Goal: Task Accomplishment & Management: Manage account settings

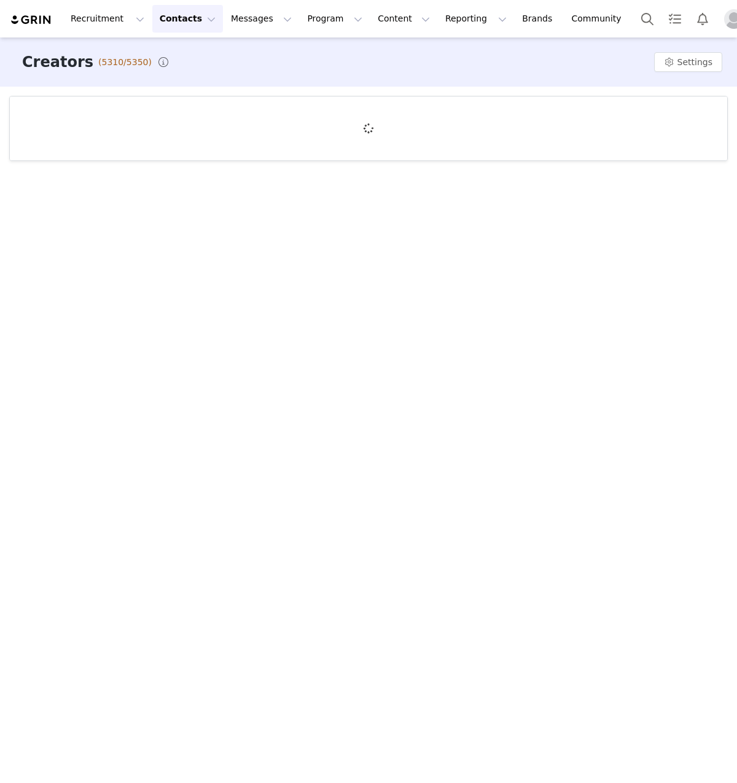
click at [234, 273] on div "Creators (5310/5350) Settings" at bounding box center [368, 408] width 737 height 743
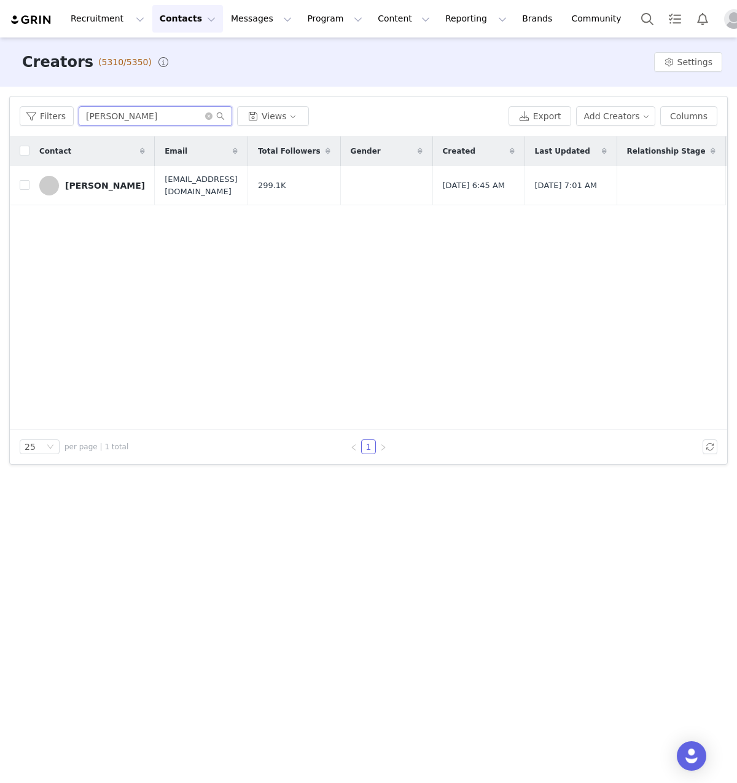
click at [171, 112] on input "[PERSON_NAME]" at bounding box center [156, 116] width 154 height 20
paste input "[PERSON_NAME]"
type input "[PERSON_NAME]"
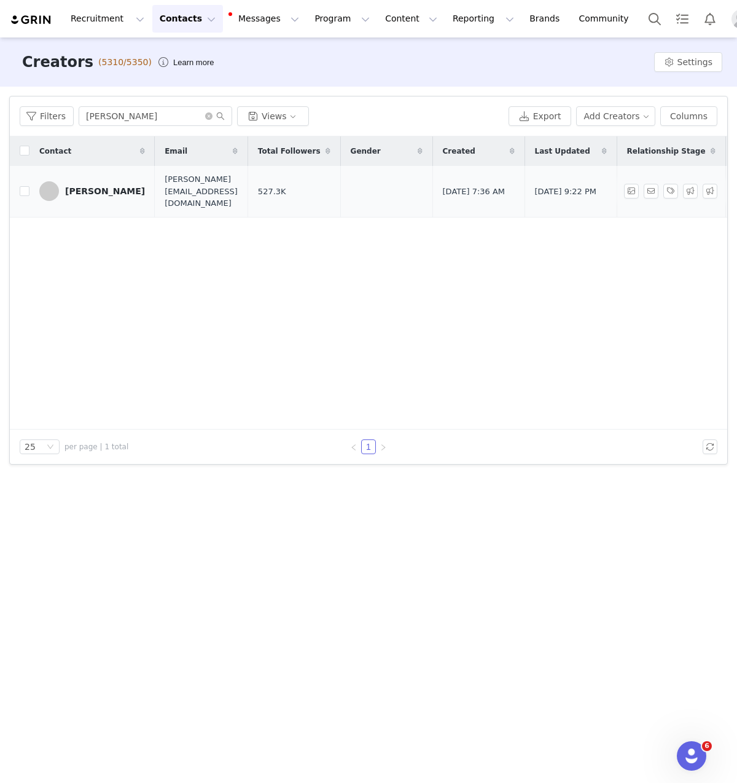
click at [101, 187] on div "[PERSON_NAME]" at bounding box center [105, 191] width 80 height 10
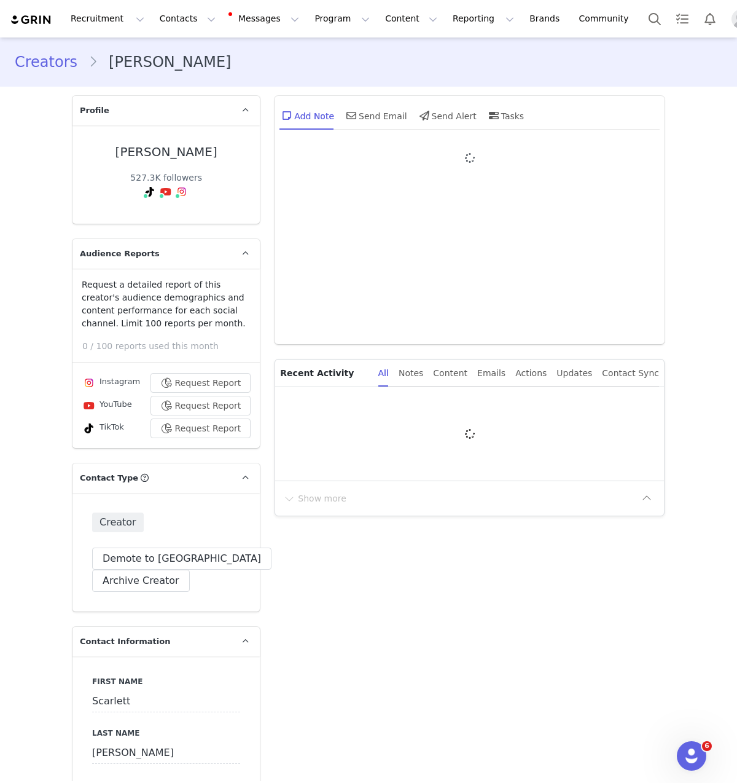
type input "+1 ([GEOGRAPHIC_DATA])"
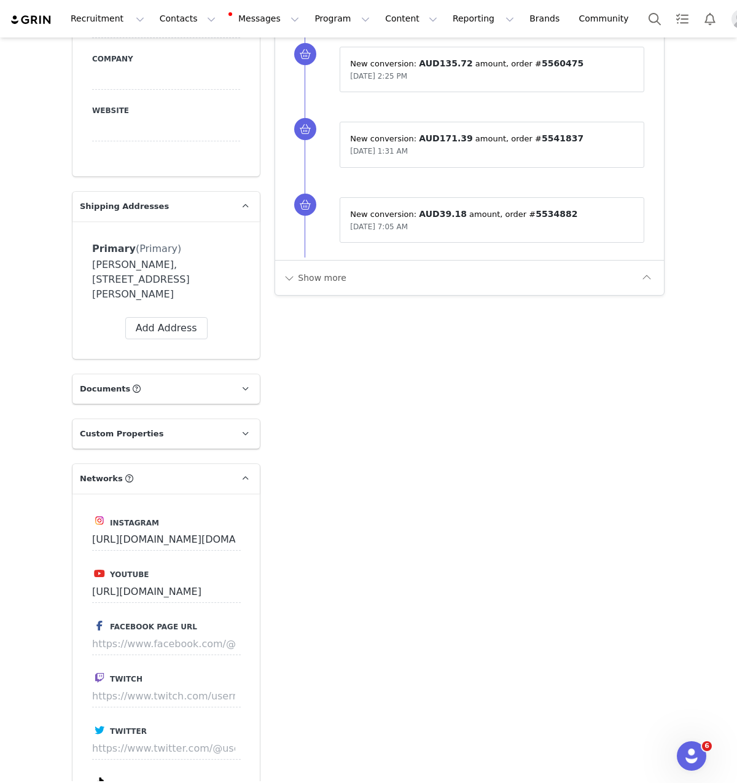
scroll to position [737, 0]
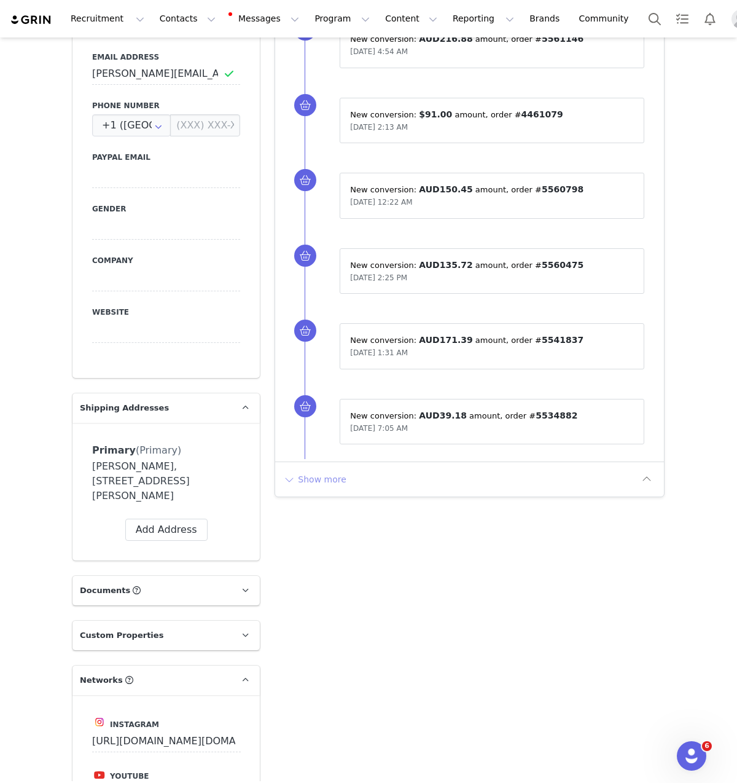
click at [315, 484] on button "Show more" at bounding box center [315, 479] width 65 height 20
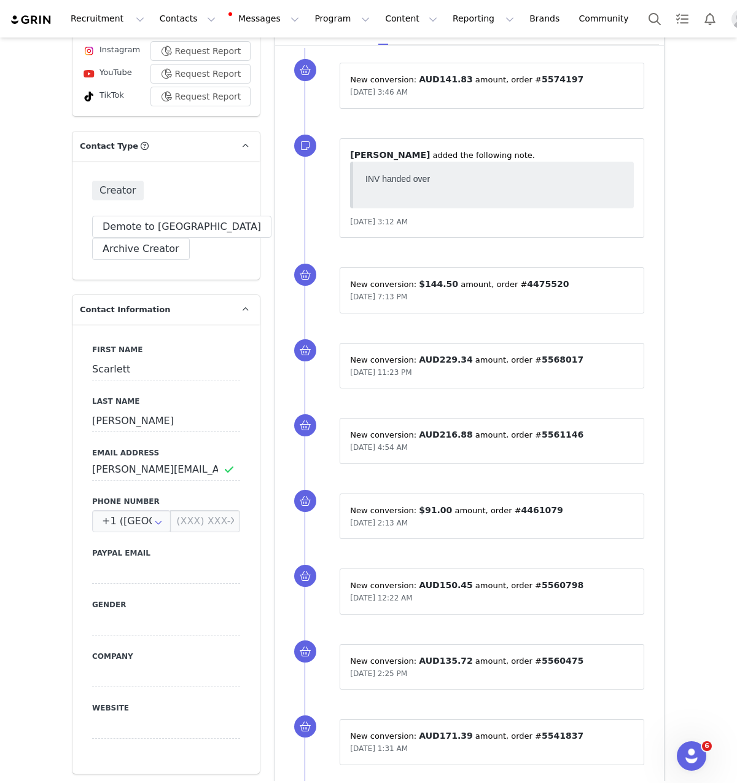
scroll to position [0, 0]
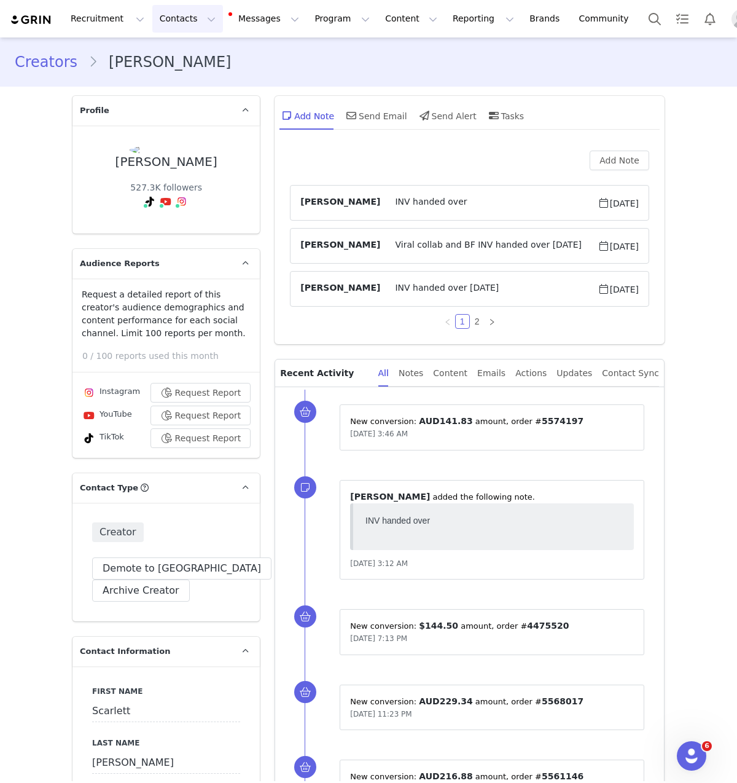
click at [184, 22] on button "Contacts Contacts" at bounding box center [187, 19] width 71 height 28
click at [188, 49] on div "Creators" at bounding box center [192, 54] width 82 height 13
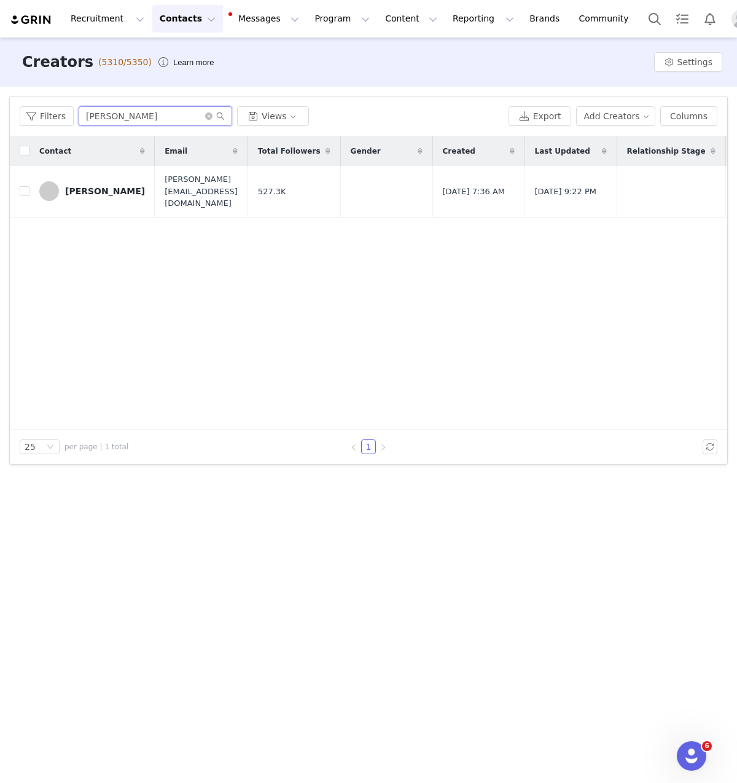
click at [119, 116] on input "[PERSON_NAME]" at bounding box center [156, 116] width 154 height 20
paste input "[PERSON_NAME]"
type input "[PERSON_NAME]"
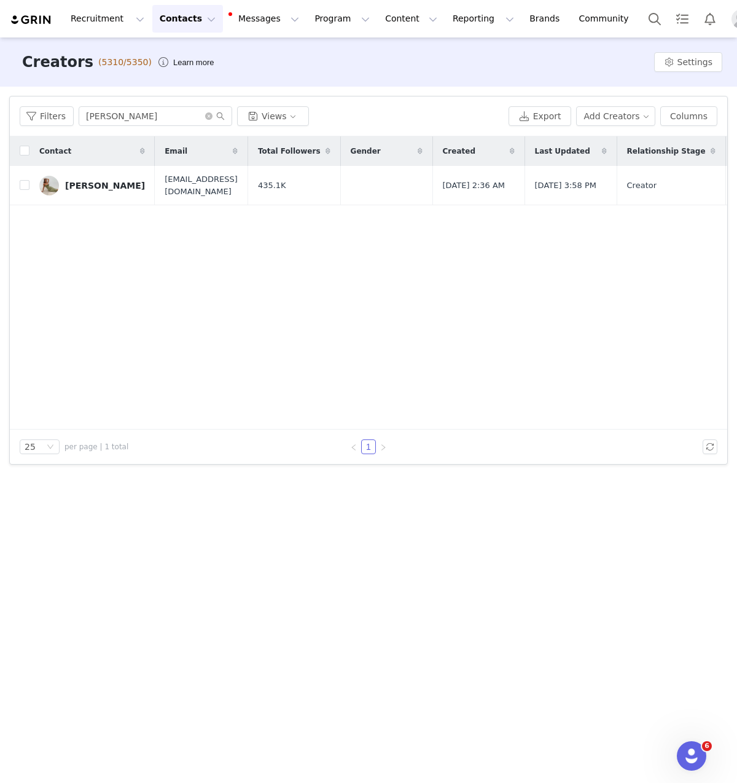
click at [125, 206] on div "Contact Email Total Followers Gender Created Last Updated Relationship Stage Ow…" at bounding box center [369, 282] width 718 height 293
click at [117, 186] on div "[PERSON_NAME]" at bounding box center [105, 186] width 80 height 10
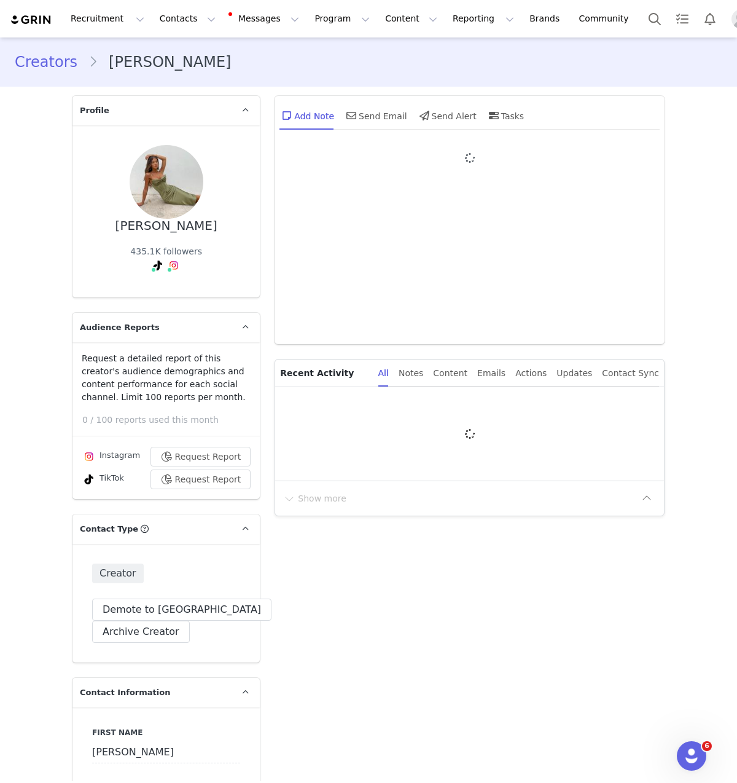
type input "+1 ([GEOGRAPHIC_DATA])"
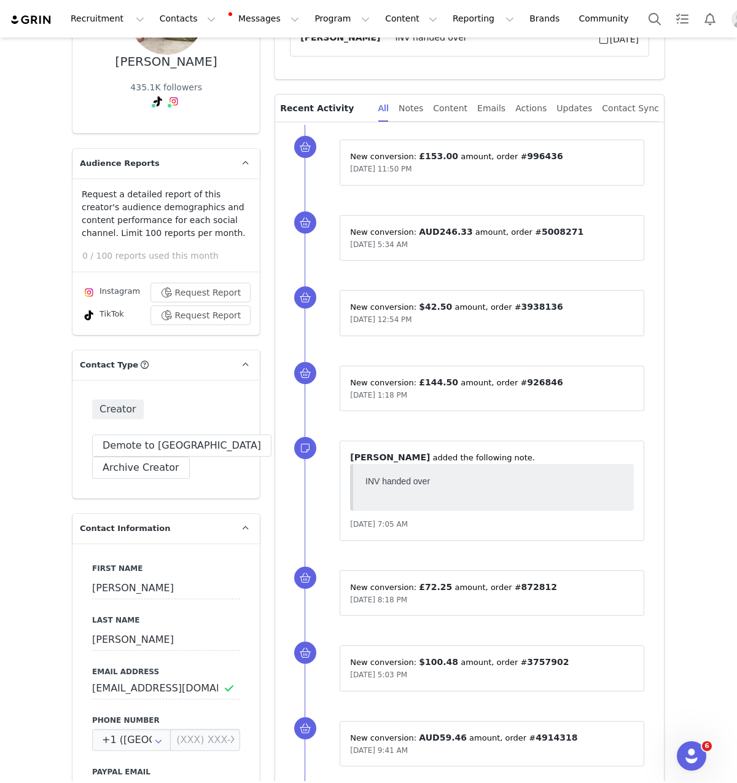
scroll to position [176, 0]
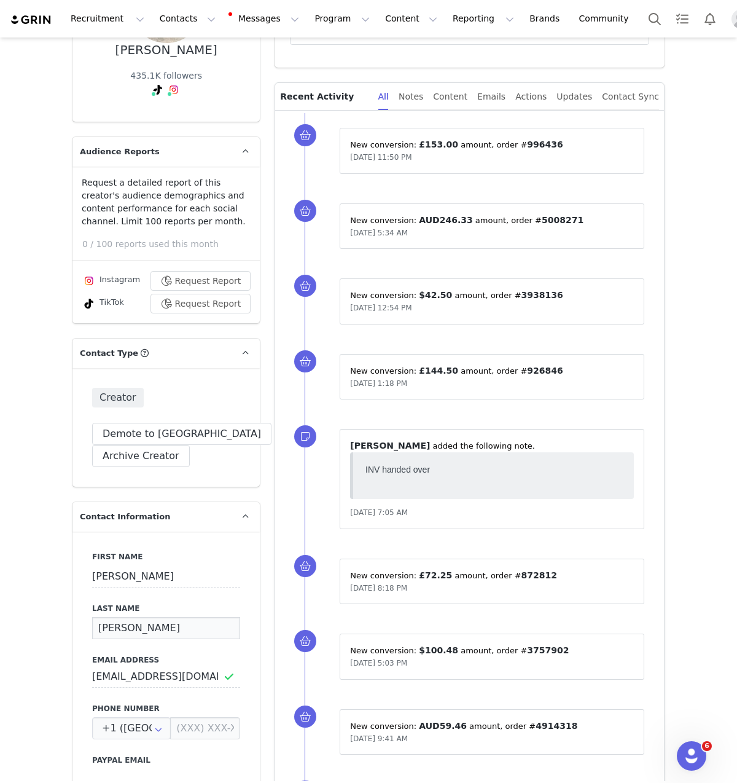
click at [129, 627] on input "[PERSON_NAME]" at bounding box center [166, 628] width 148 height 22
paste input "hachem"
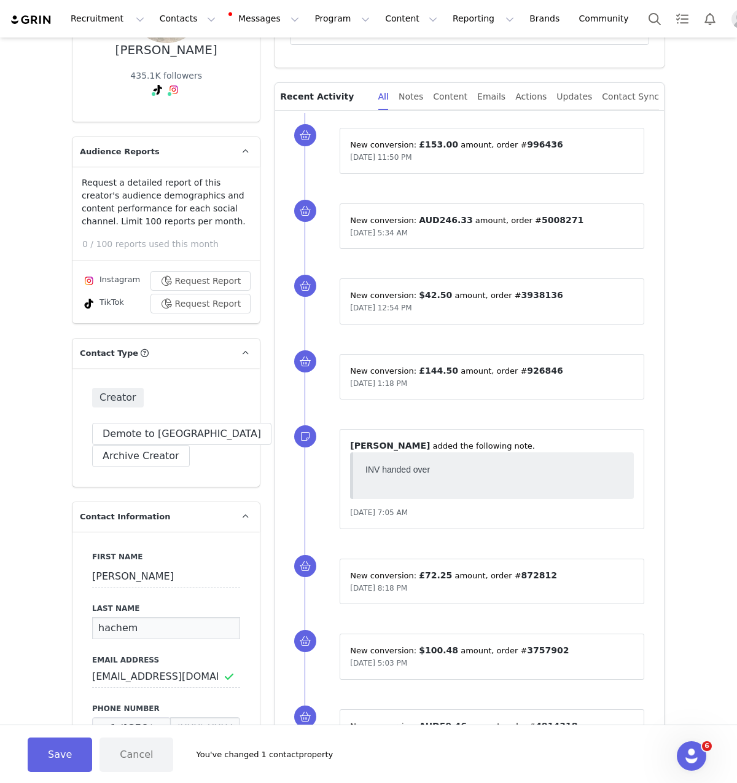
drag, startPoint x: 100, startPoint y: 629, endPoint x: 86, endPoint y: 625, distance: 14.0
click at [86, 625] on div "First Name [PERSON_NAME] Last Name [PERSON_NAME] Email Address [EMAIL_ADDRESS][…" at bounding box center [165, 755] width 187 height 449
type input "Hachem"
click at [55, 751] on button "Save" at bounding box center [60, 754] width 65 height 34
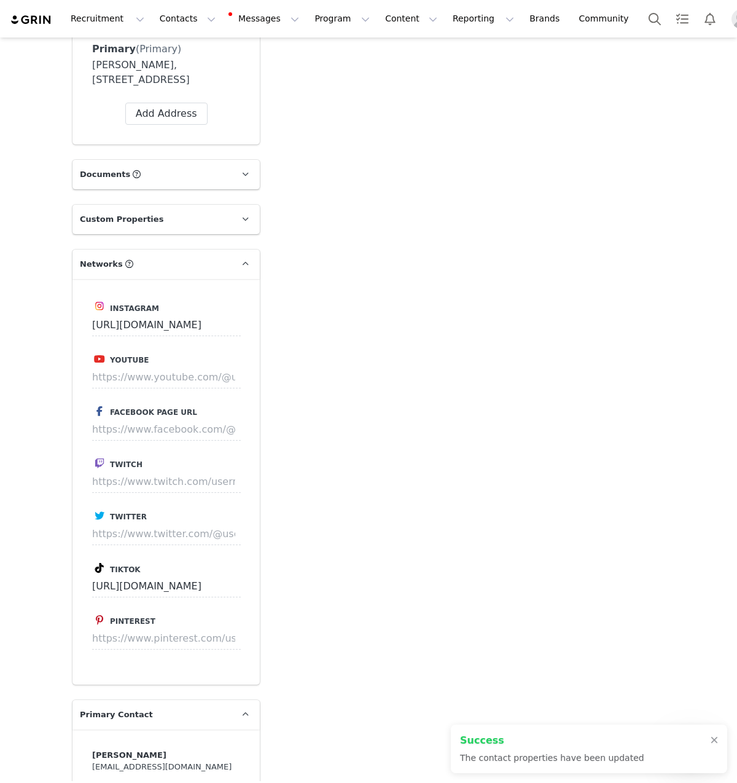
scroll to position [1273, 0]
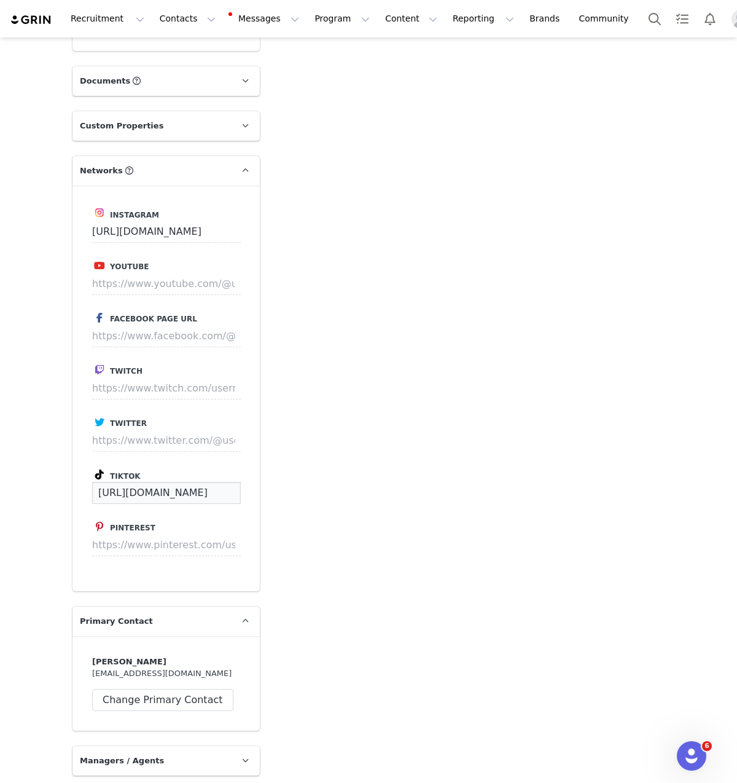
click at [164, 504] on input "[URL][DOMAIN_NAME]" at bounding box center [166, 493] width 149 height 22
paste input "hachem"
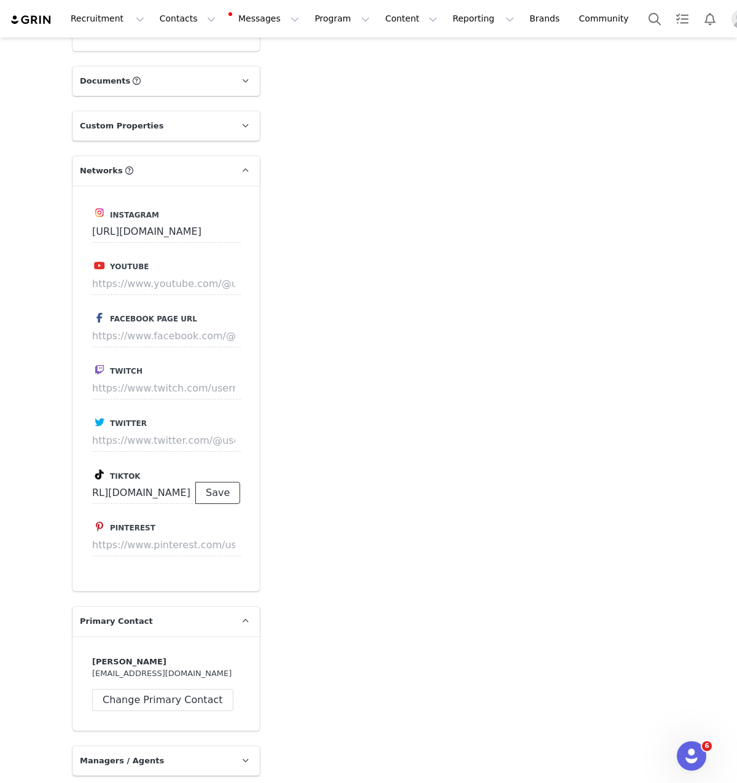
click at [224, 504] on button "Save" at bounding box center [217, 493] width 45 height 22
click at [215, 504] on button "Save" at bounding box center [217, 493] width 45 height 22
click at [326, 495] on div "Add Note Send Email Send Alert Tasks Add Note [PERSON_NAME] INV handed over [DA…" at bounding box center [469, 619] width 405 height 3608
click at [292, 605] on div "Add Note Send Email Send Alert Tasks Add Note [PERSON_NAME] INV handed over [DA…" at bounding box center [469, 619] width 405 height 3608
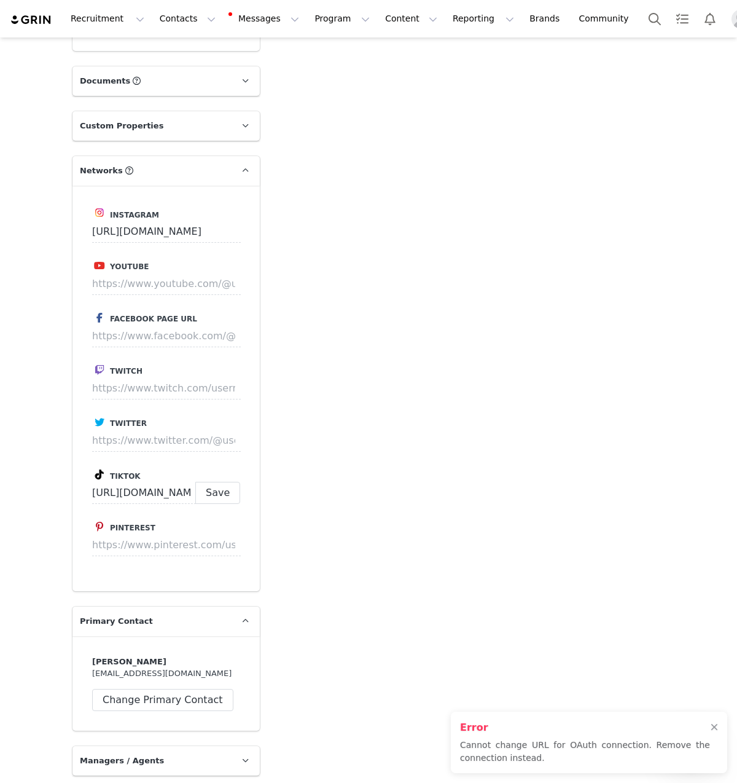
click at [58, 537] on div "Creators [PERSON_NAME] Profile [PERSON_NAME] 435.1K followers TikTok ( @antonia…" at bounding box center [368, 594] width 737 height 3660
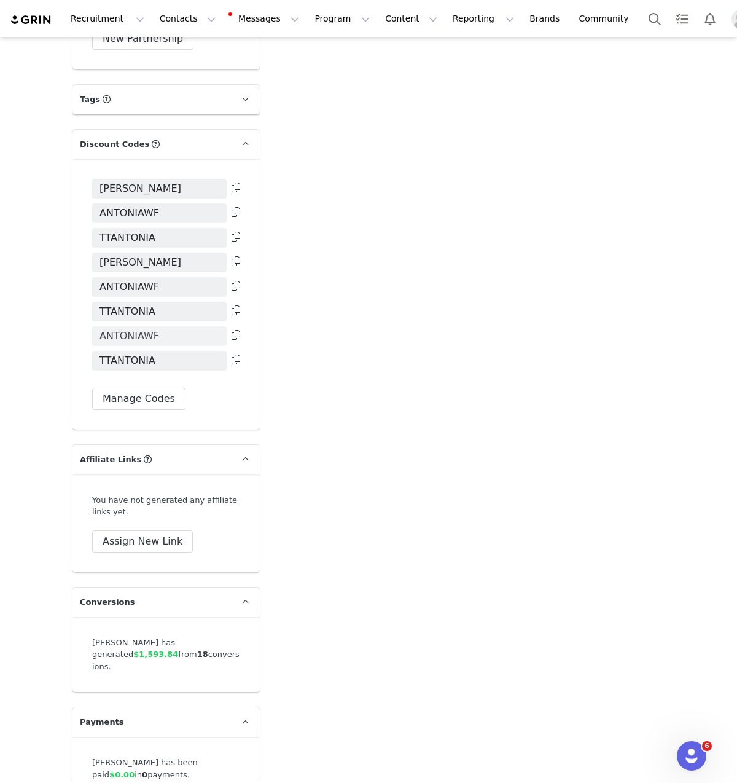
scroll to position [2883, 0]
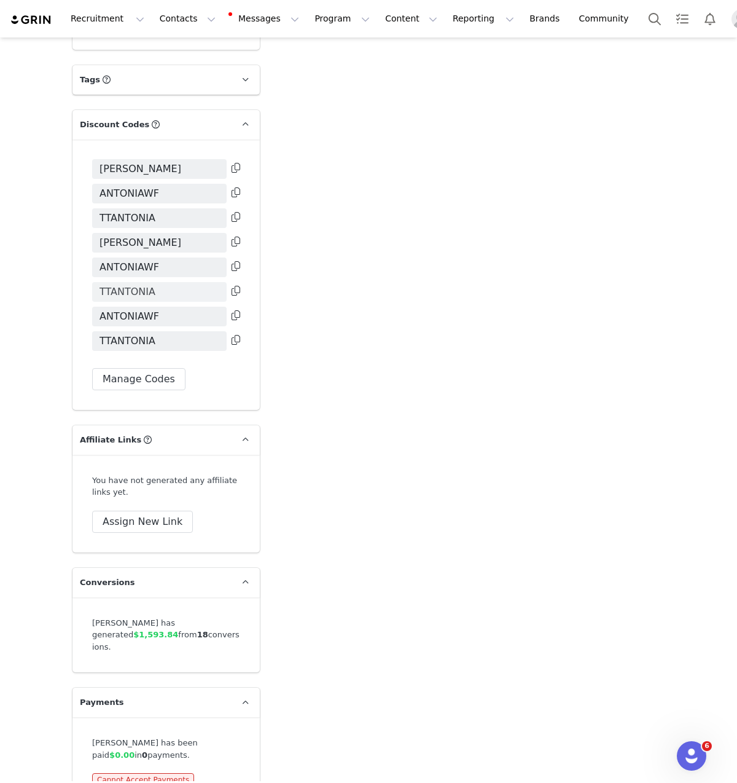
click at [123, 299] on span "TTANTONIA" at bounding box center [128, 291] width 56 height 15
copy span "TTANTONIA"
click at [139, 390] on button "Manage Codes" at bounding box center [138, 379] width 93 height 22
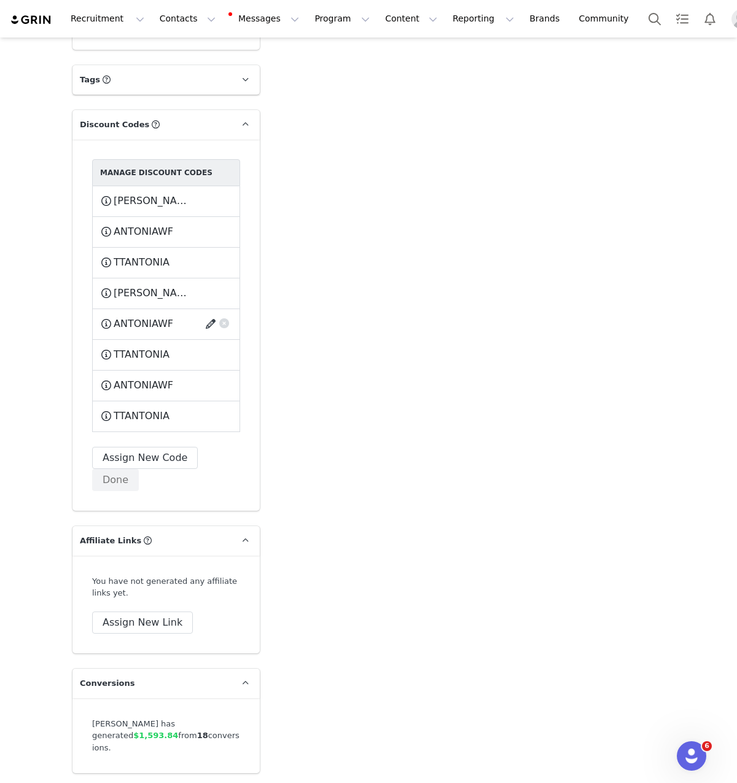
click at [205, 331] on button "button" at bounding box center [213, 324] width 17 height 20
type input "[URL][DOMAIN_NAME]"
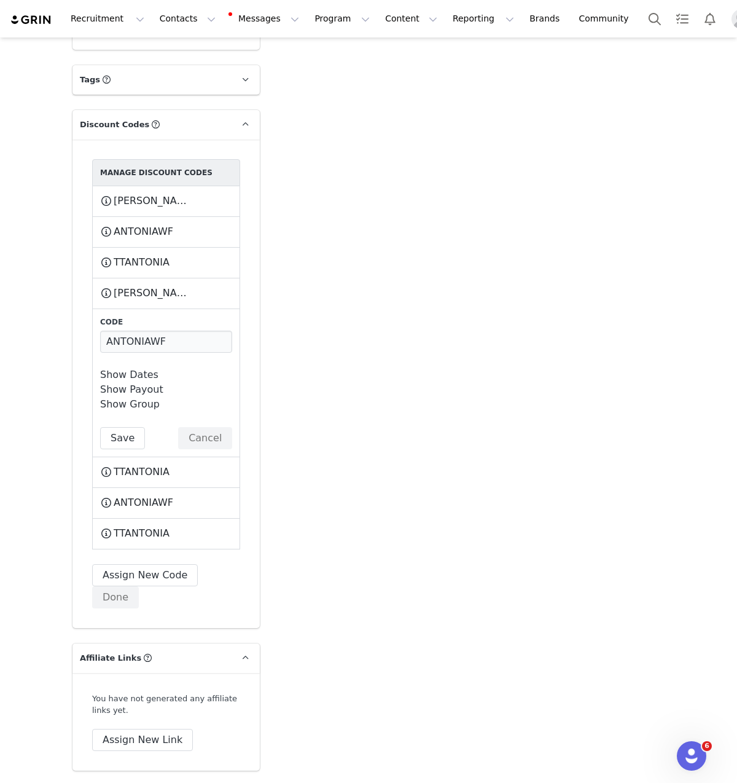
click at [123, 380] on link "Show Dates" at bounding box center [129, 375] width 58 height 12
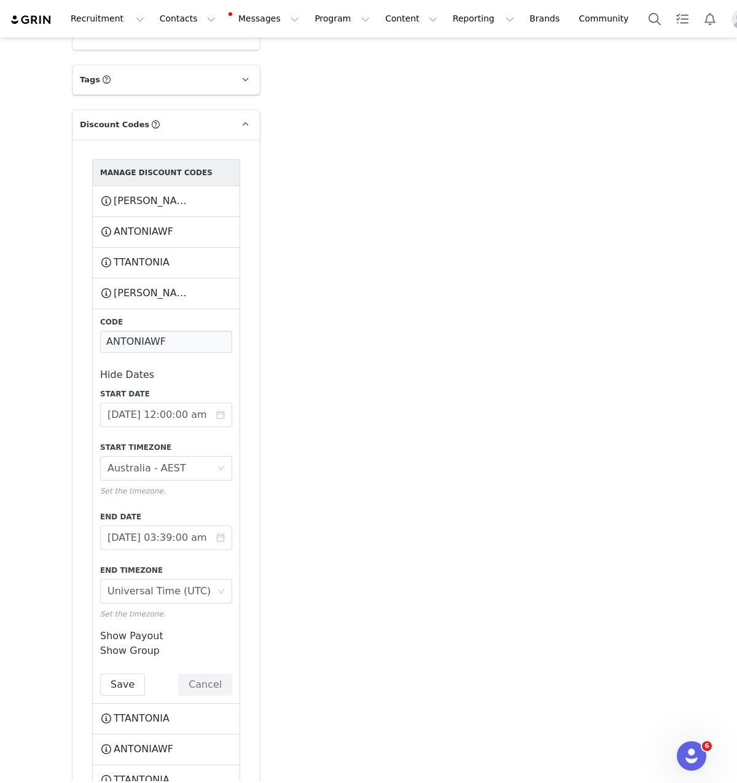
click at [133, 365] on div "Code ANTONIAWF Hide Dates Start Date [DATE] 12:00:00 am Start Timezone Timezone…" at bounding box center [166, 505] width 132 height 379
click at [136, 353] on input "ANTONIAWF" at bounding box center [166, 342] width 132 height 22
